Goal: Transaction & Acquisition: Purchase product/service

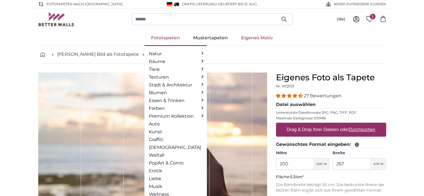
click at [171, 40] on link "Fototapeten" at bounding box center [165, 38] width 42 height 14
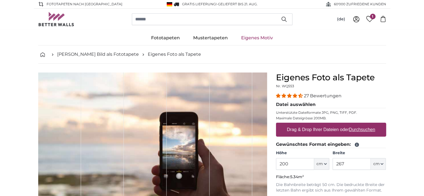
click at [315, 132] on label "Drag & Drop Ihrer Dateien oder Durchsuchen" at bounding box center [331, 129] width 93 height 11
click at [315, 124] on input "Drag & Drop Ihrer Dateien oder Durchsuchen" at bounding box center [331, 124] width 110 height 2
type input "**********"
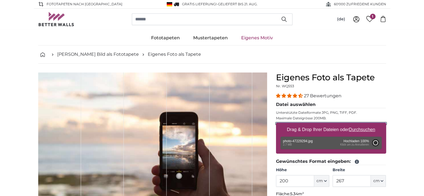
type input "308"
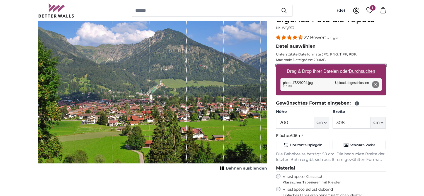
scroll to position [31, 0]
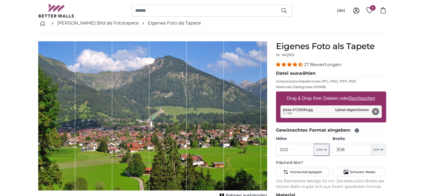
click at [323, 148] on button "cm" at bounding box center [321, 150] width 15 height 12
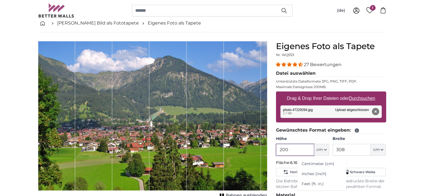
click at [300, 151] on input "200" at bounding box center [295, 150] width 38 height 12
type input "2"
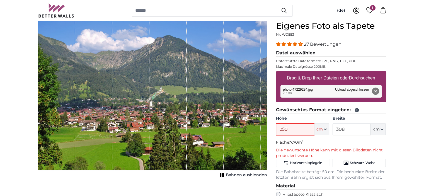
scroll to position [52, 0]
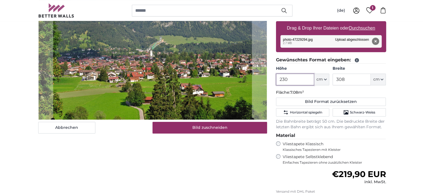
scroll to position [60, 0]
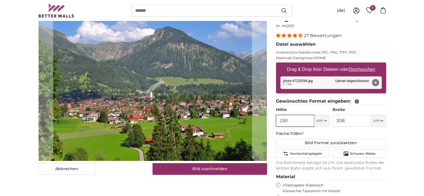
type input "230"
